Goal: Task Accomplishment & Management: Complete application form

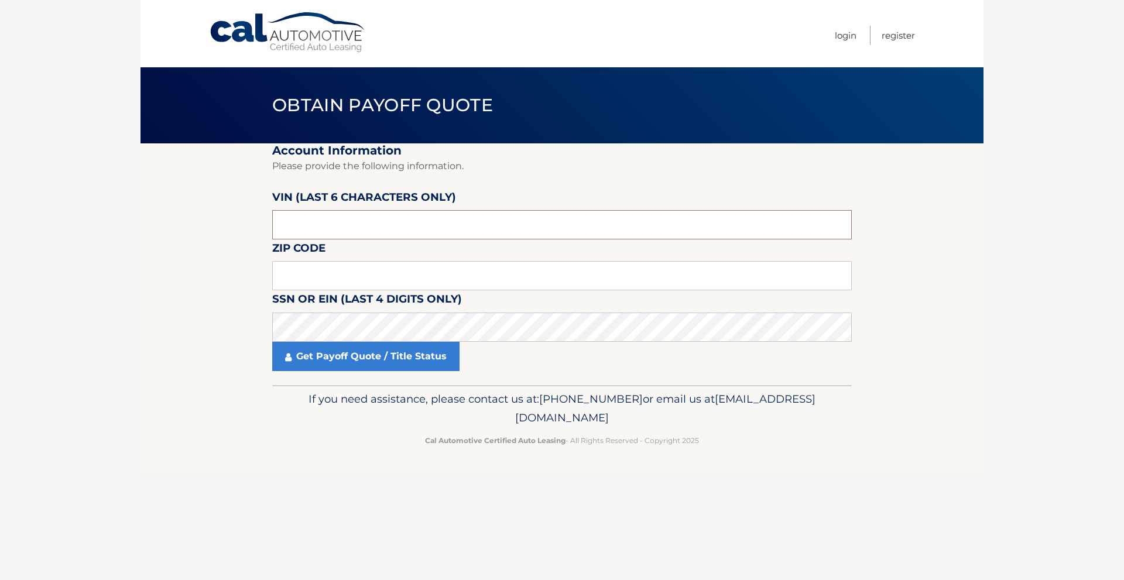
click at [340, 225] on input "text" at bounding box center [562, 224] width 580 height 29
click at [321, 213] on input "text" at bounding box center [562, 224] width 580 height 29
type input "nn3539"
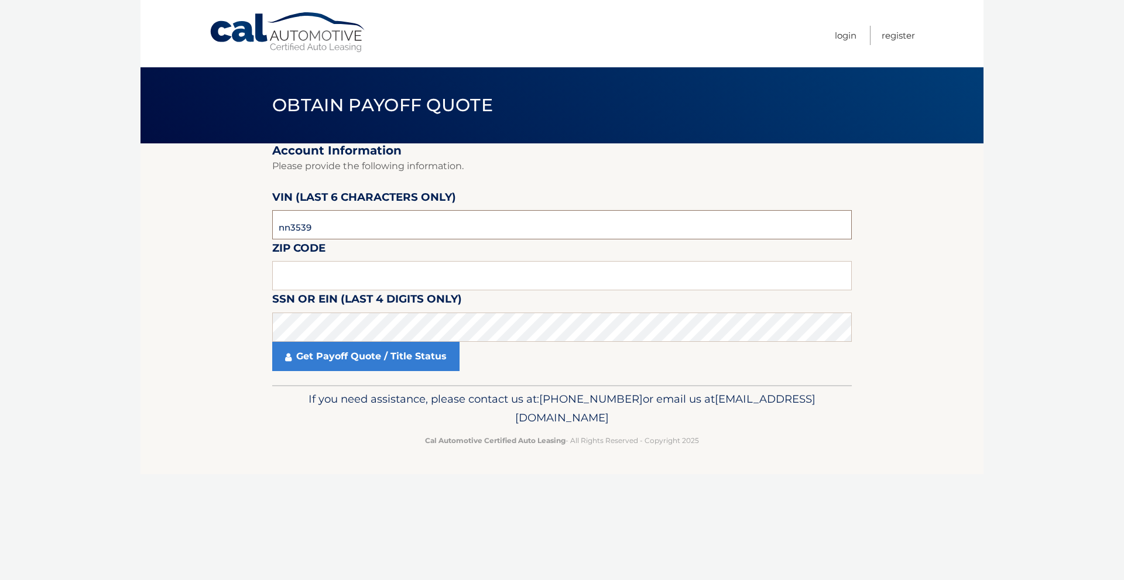
drag, startPoint x: 313, startPoint y: 223, endPoint x: 198, endPoint y: 222, distance: 115.4
click at [198, 222] on section "Account Information Please provide the following information. VIN (last 6 chara…" at bounding box center [562, 264] width 843 height 242
type input "353968"
click at [296, 269] on input "text" at bounding box center [562, 275] width 580 height 29
type input "02072"
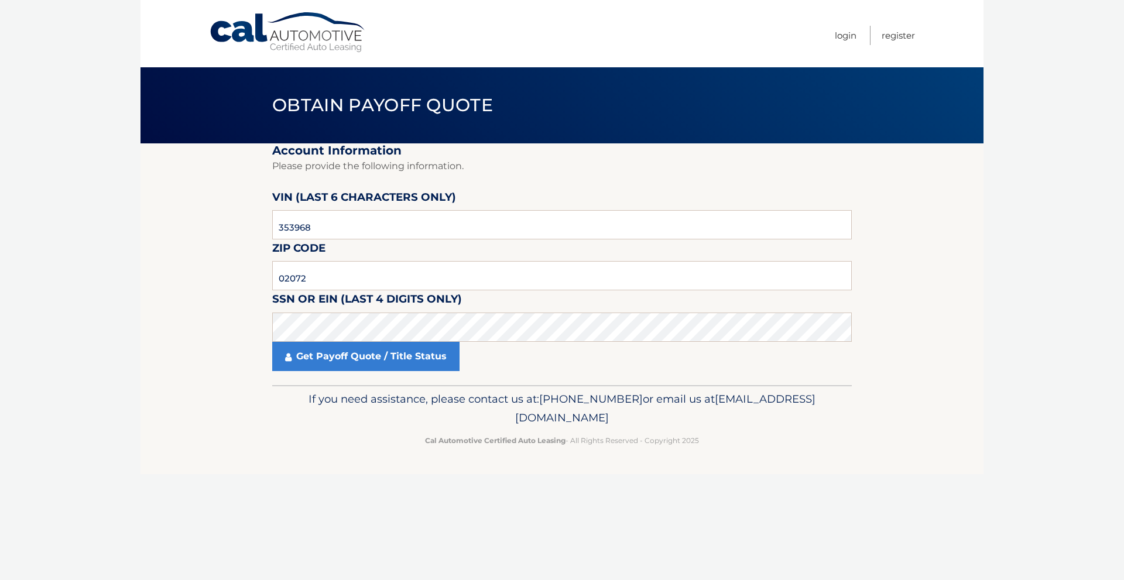
click at [332, 312] on label "SSN or EIN (last 4 digits only)" at bounding box center [367, 301] width 190 height 22
click at [379, 355] on link "Get Payoff Quote / Title Status" at bounding box center [365, 356] width 187 height 29
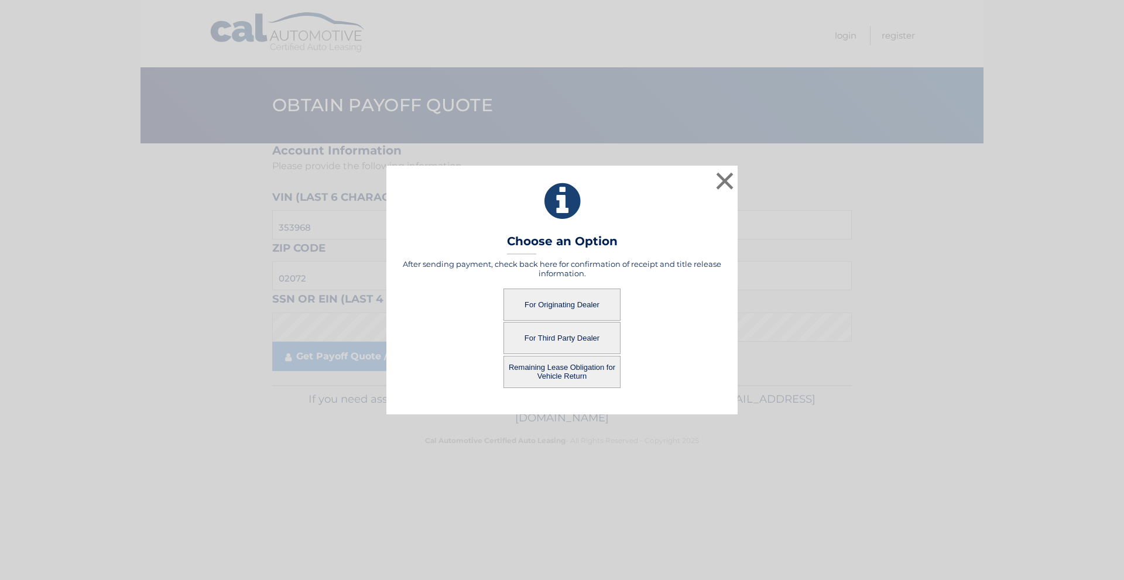
click at [610, 297] on button "For Originating Dealer" at bounding box center [562, 305] width 117 height 32
click at [570, 306] on button "For Originating Dealer" at bounding box center [562, 305] width 117 height 32
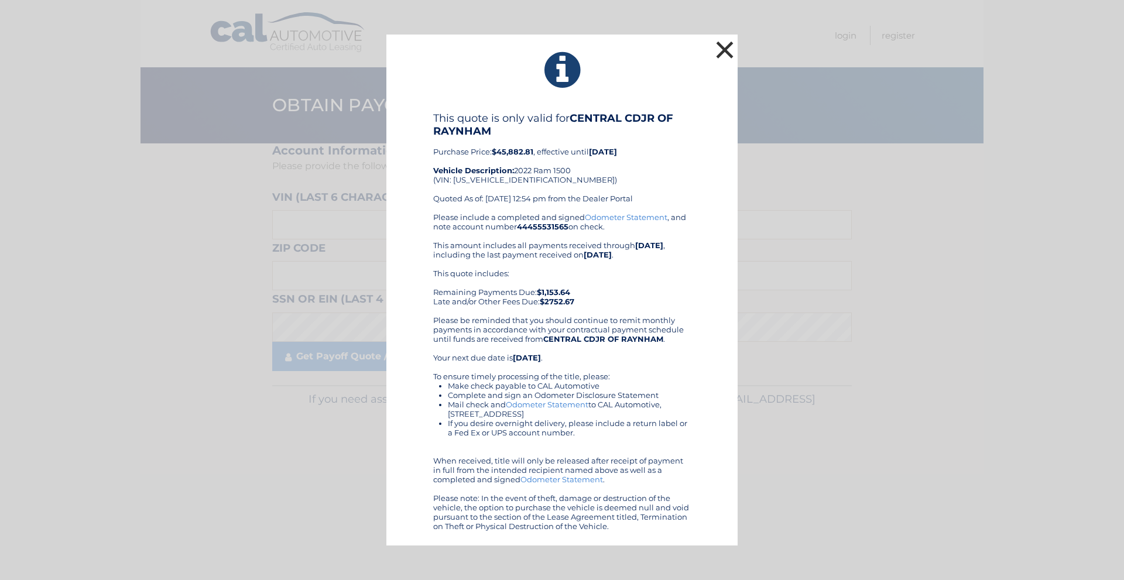
click at [725, 54] on button "×" at bounding box center [724, 49] width 23 height 23
